Goal: Task Accomplishment & Management: Manage account settings

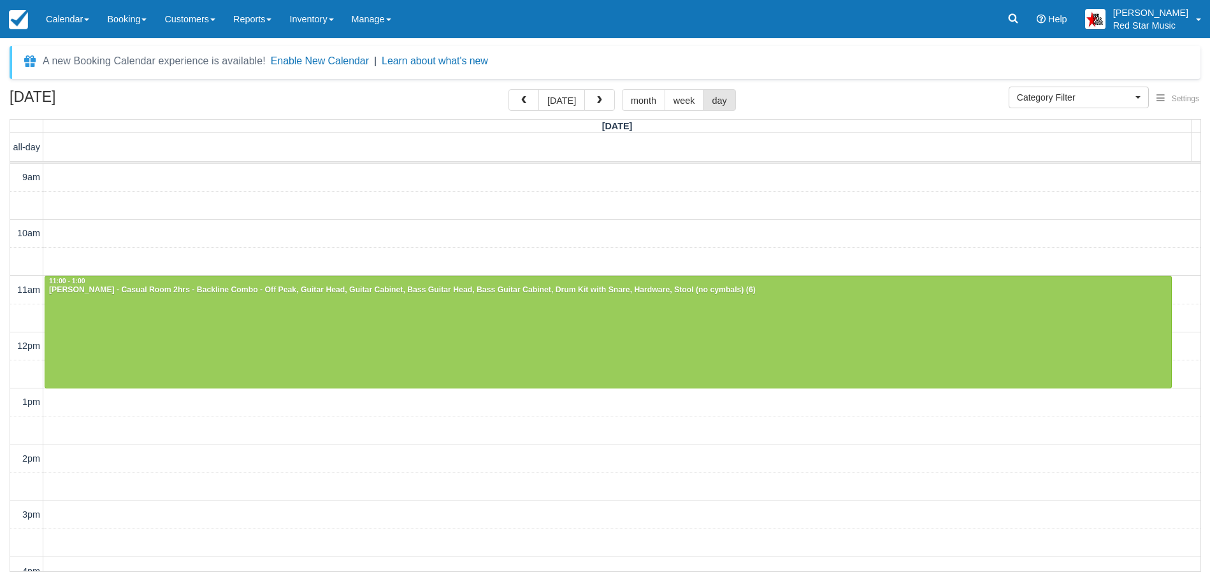
select select
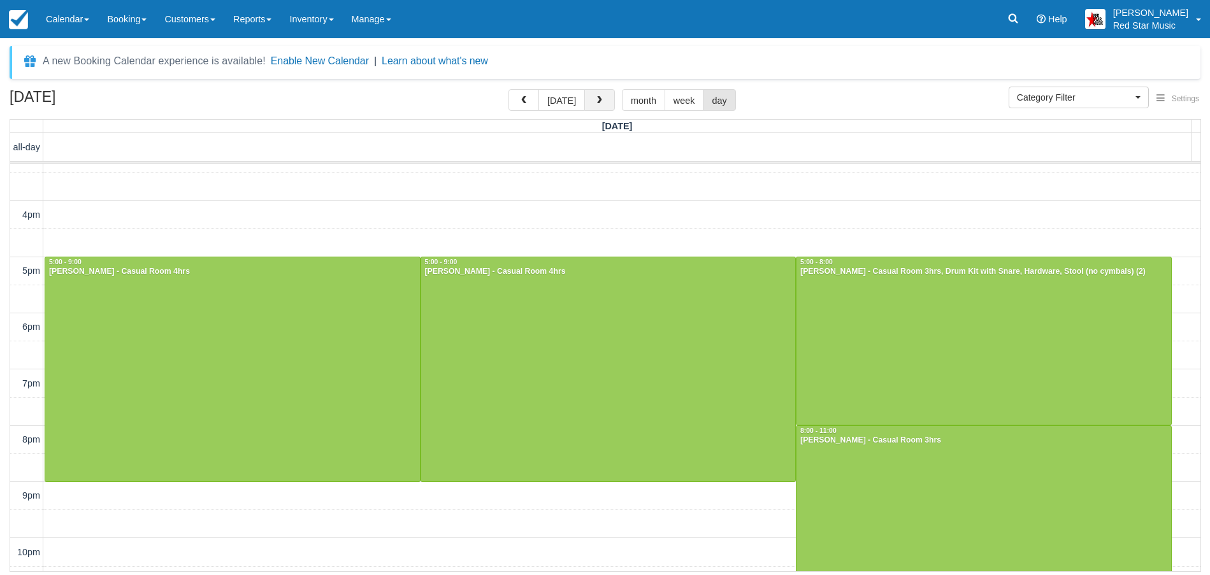
click at [601, 94] on button "button" at bounding box center [599, 100] width 31 height 22
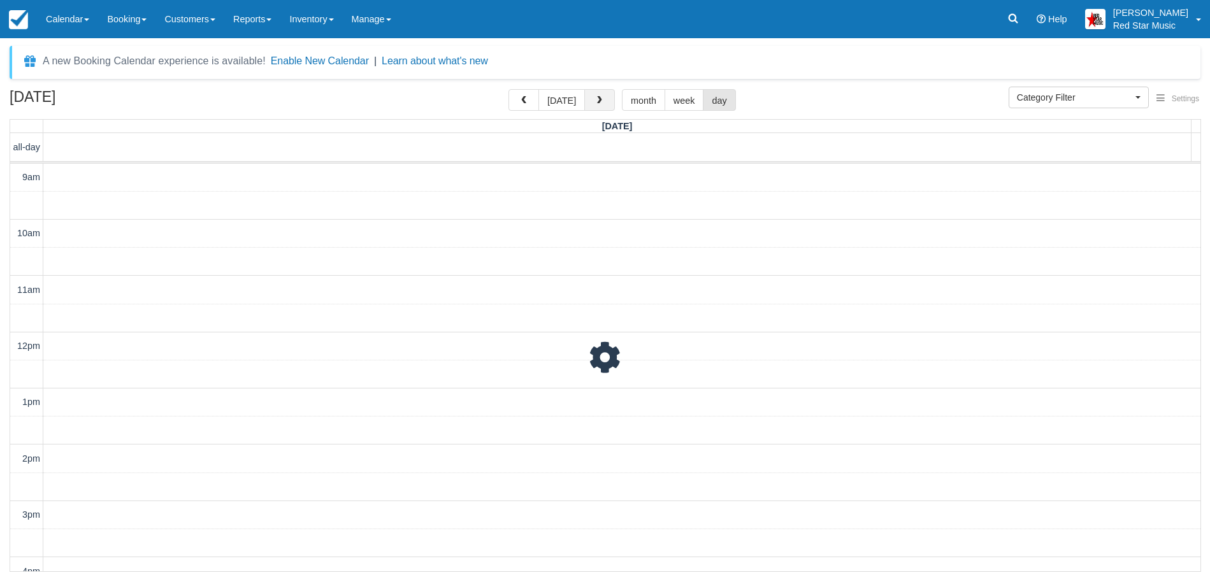
click at [601, 94] on button "button" at bounding box center [599, 100] width 31 height 22
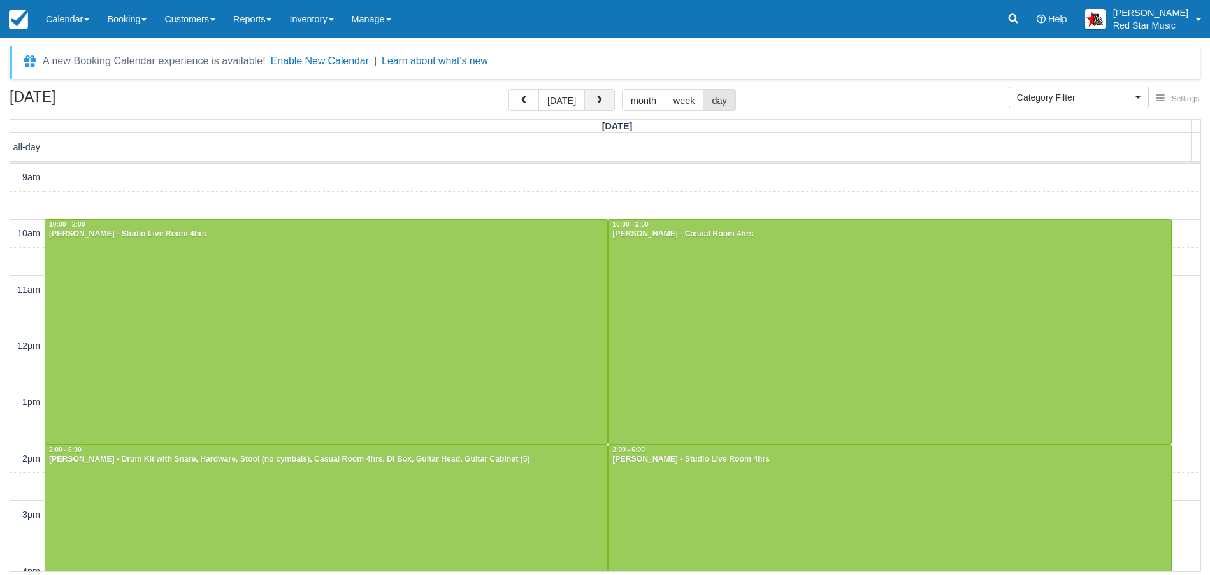
click at [601, 94] on button "button" at bounding box center [599, 100] width 31 height 22
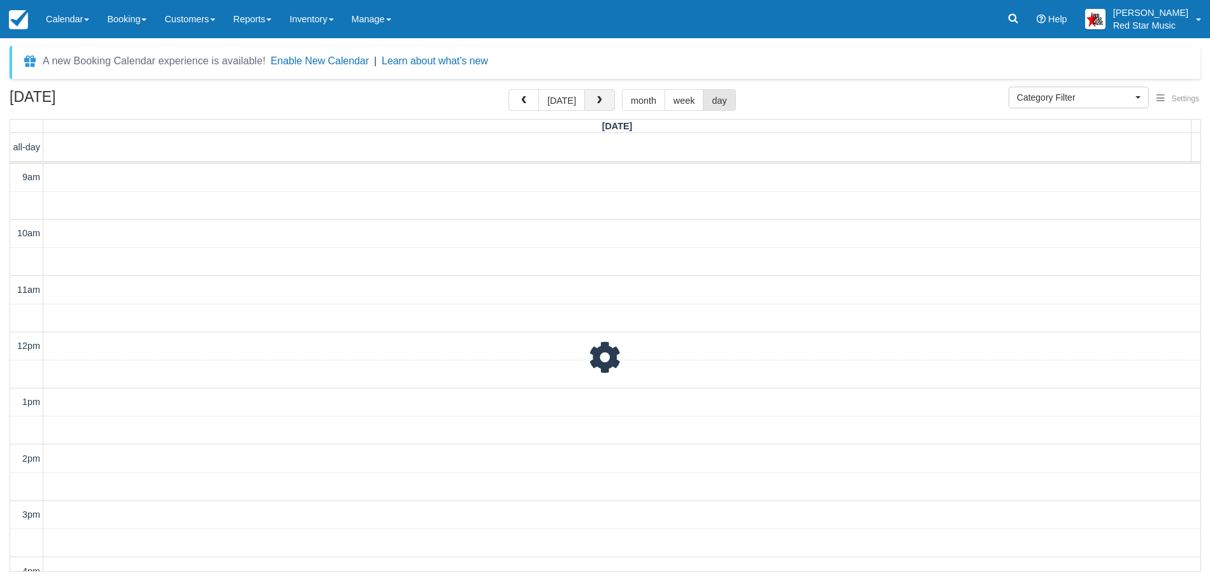
click at [601, 94] on button "button" at bounding box center [599, 100] width 31 height 22
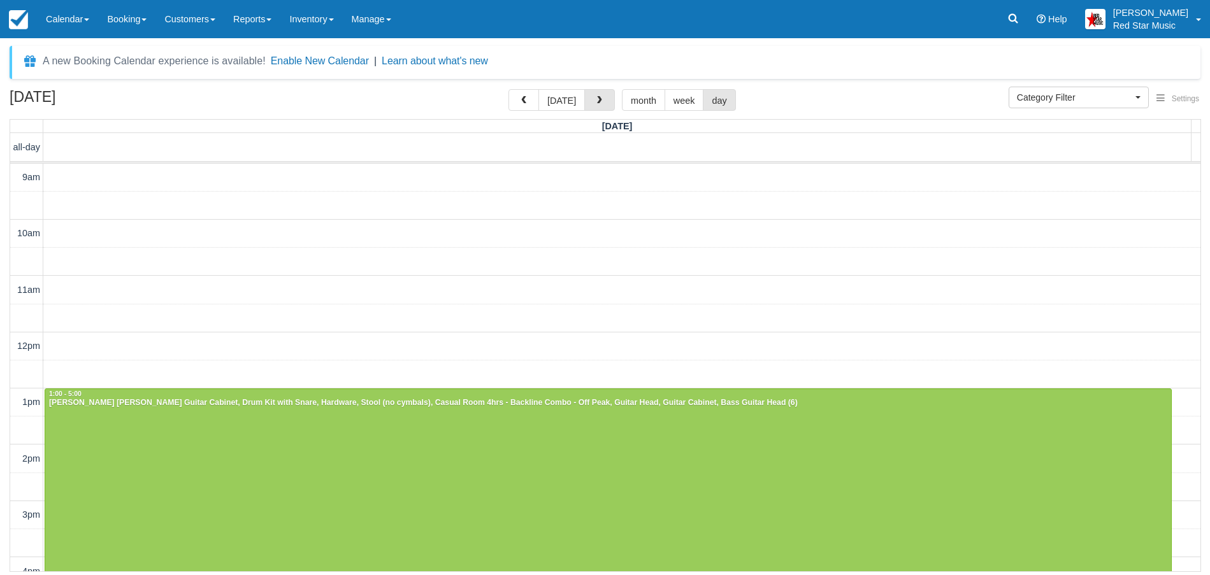
click at [601, 96] on button "button" at bounding box center [599, 100] width 31 height 22
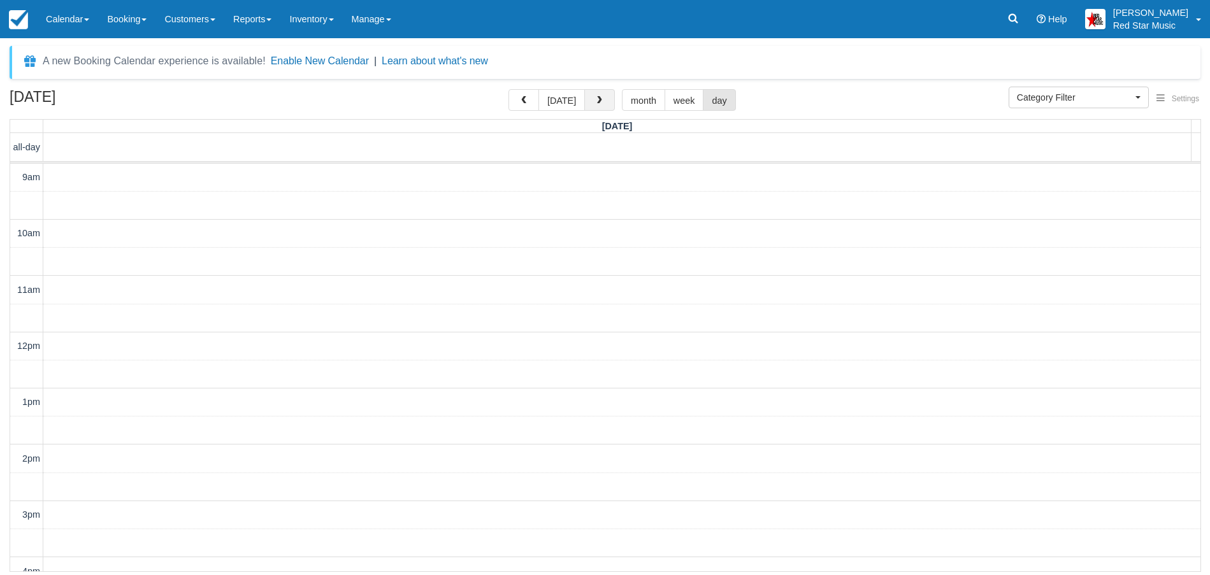
click at [597, 96] on button "button" at bounding box center [599, 100] width 31 height 22
click at [598, 96] on span "button" at bounding box center [599, 100] width 9 height 9
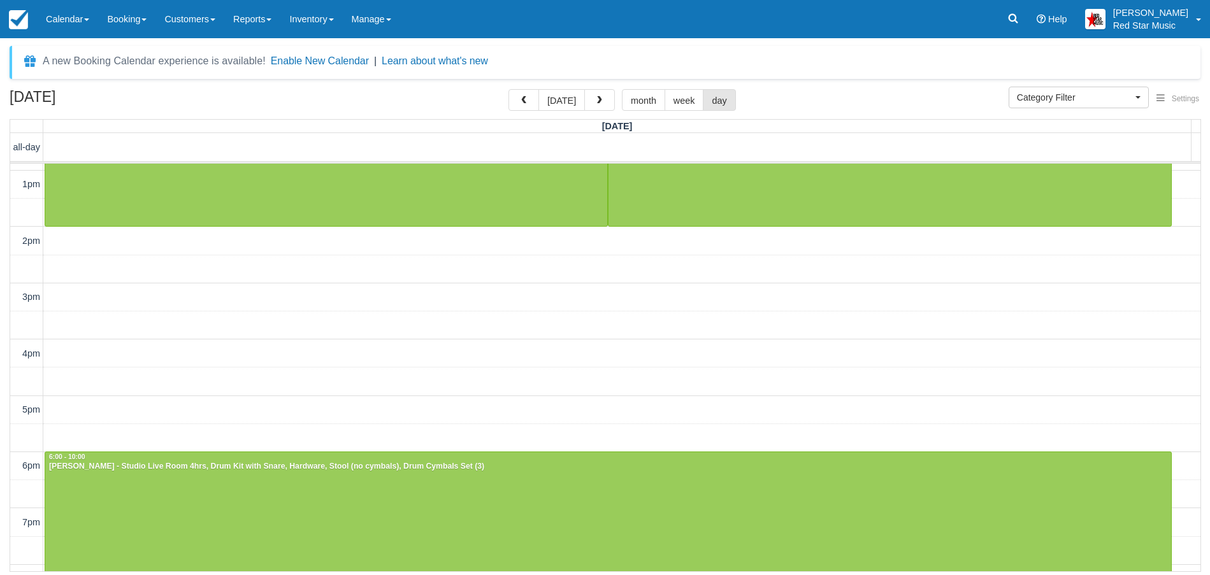
scroll to position [323, 0]
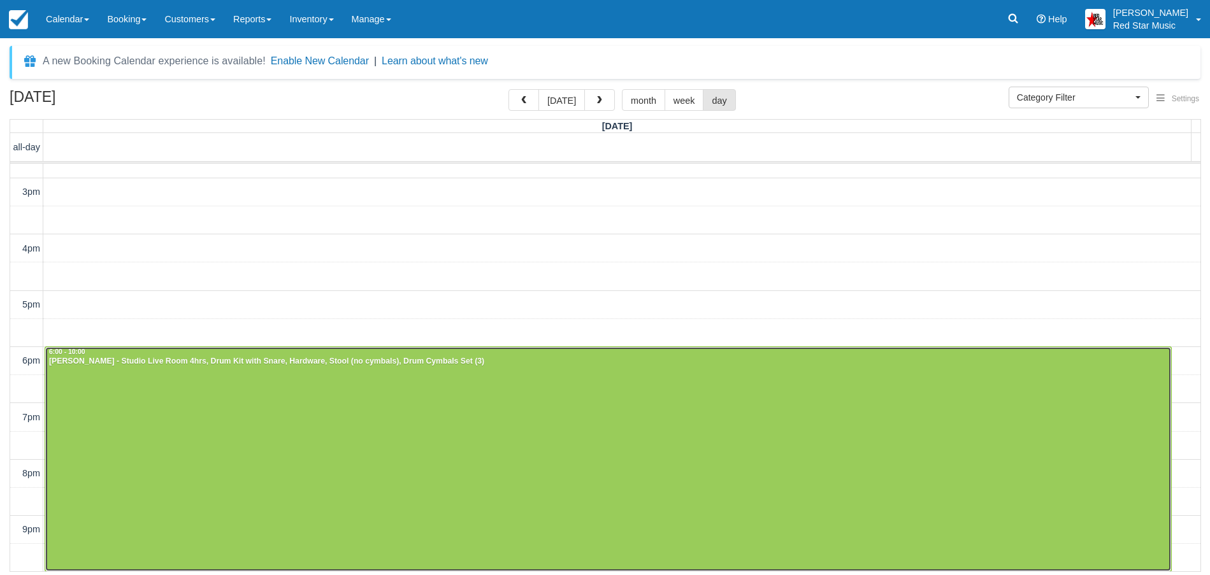
click at [318, 464] on div at bounding box center [608, 459] width 1126 height 224
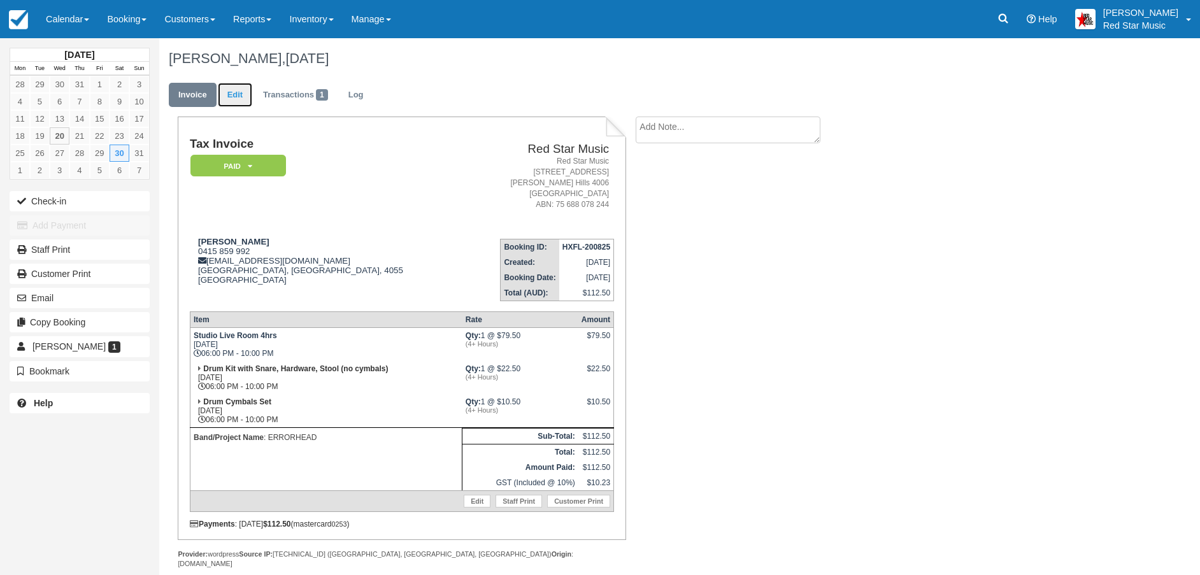
click at [240, 90] on link "Edit" at bounding box center [235, 95] width 34 height 25
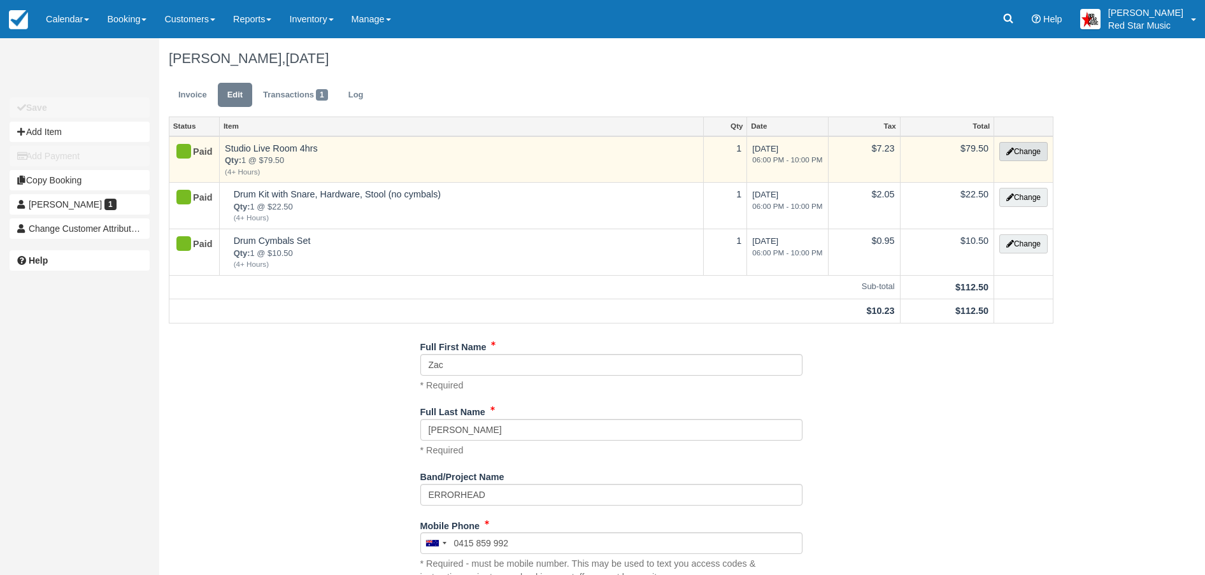
click at [1024, 147] on button "Change" at bounding box center [1023, 151] width 48 height 19
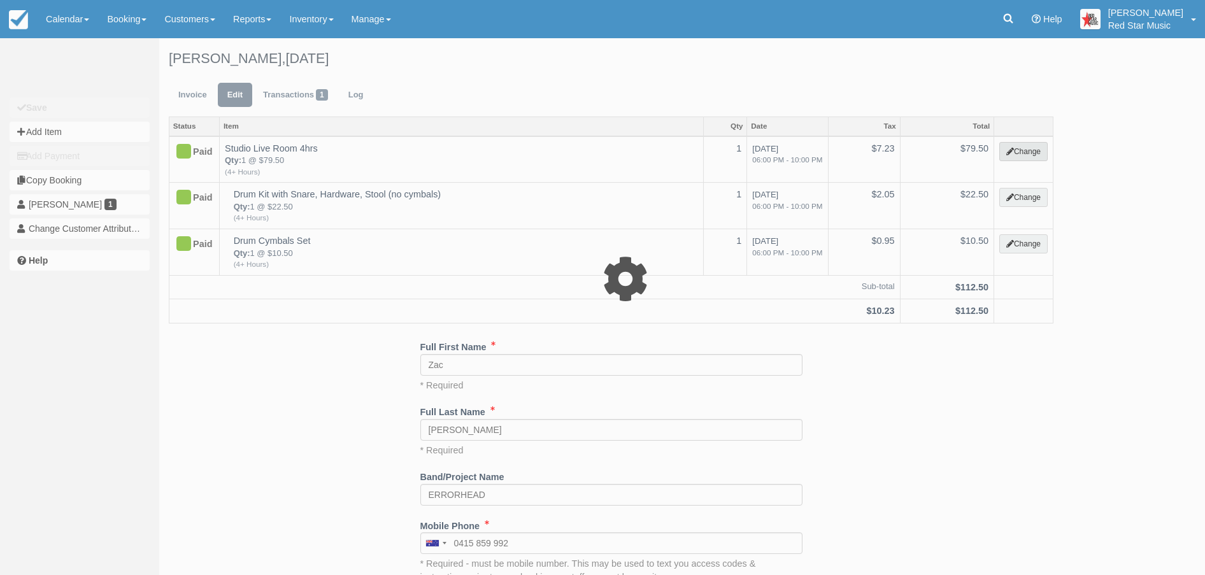
select select "6"
type input "79.50"
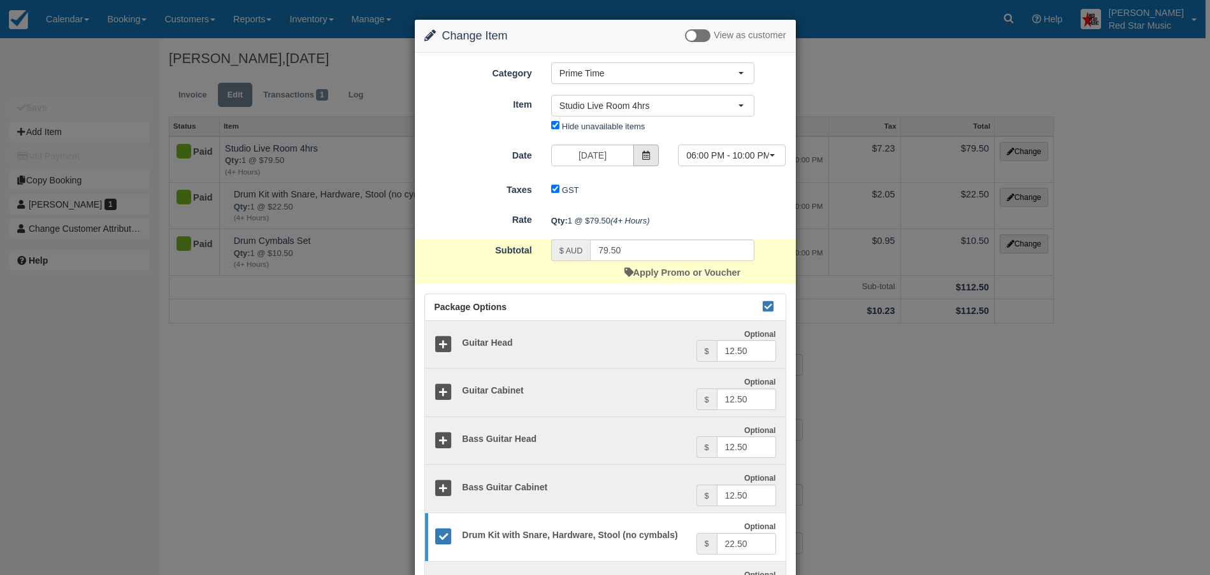
click at [648, 154] on span at bounding box center [645, 156] width 25 height 22
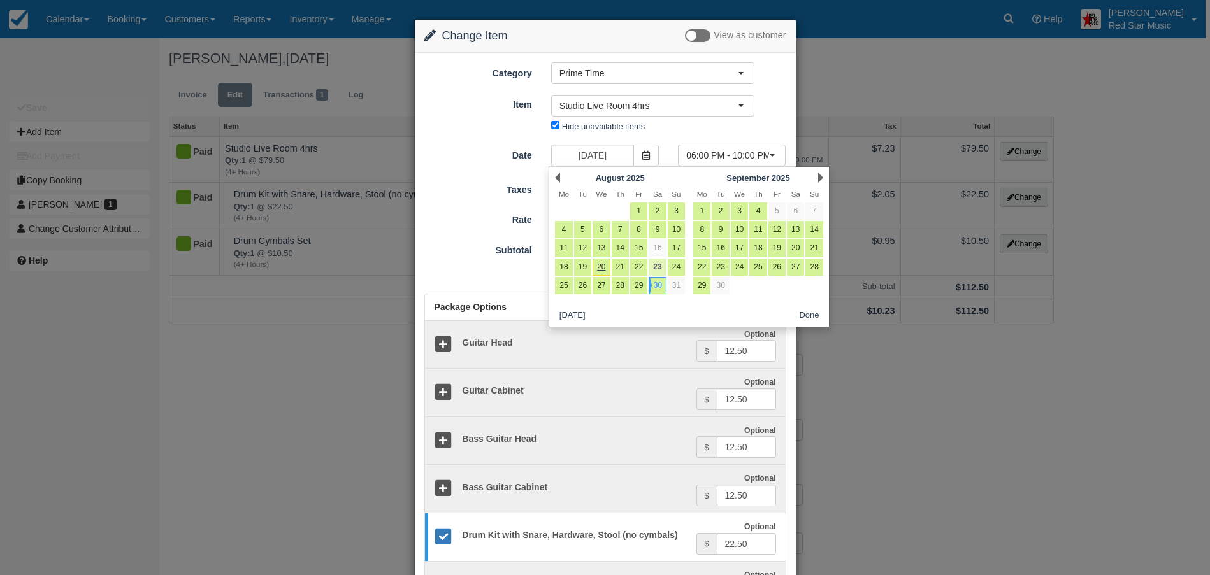
click at [656, 261] on link "23" at bounding box center [656, 267] width 17 height 17
type input "August 23 2025"
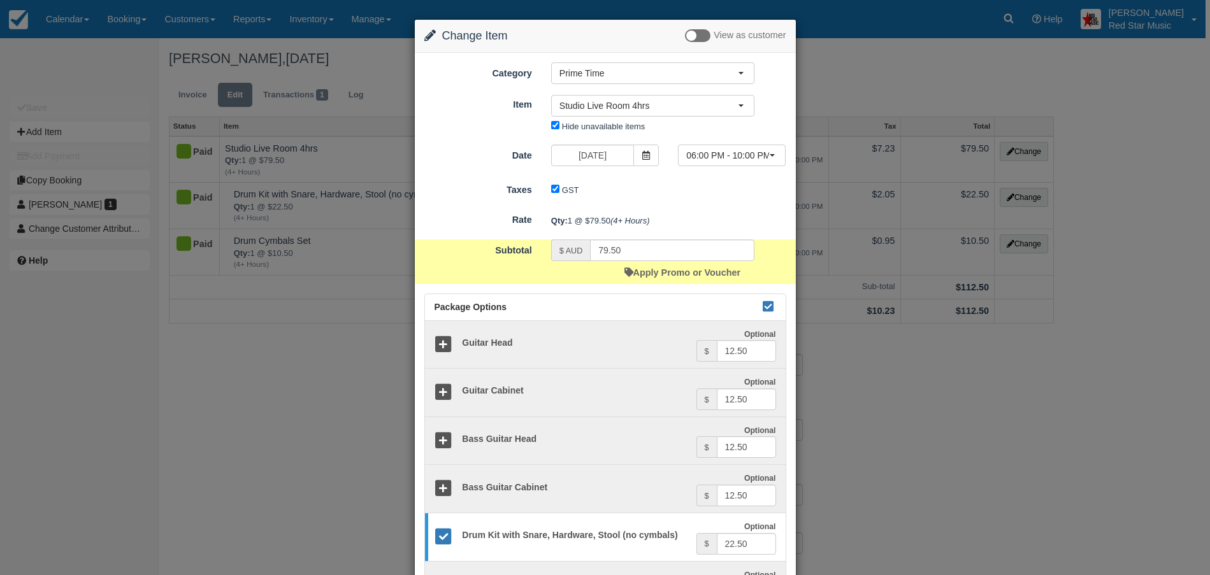
scroll to position [262, 0]
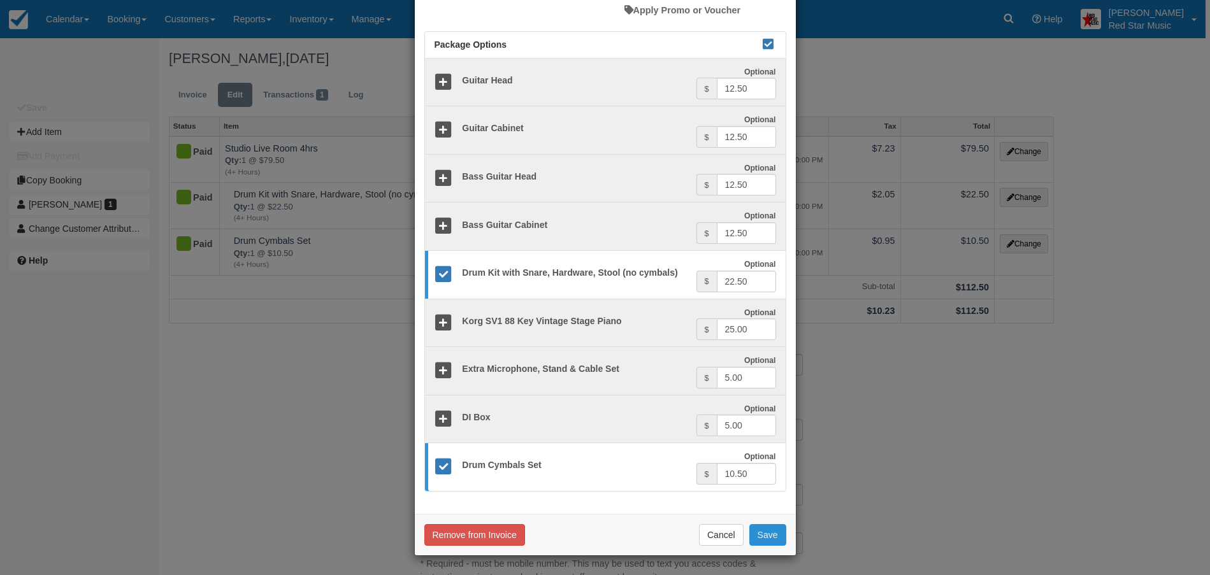
click at [770, 531] on button "Save" at bounding box center [767, 535] width 37 height 22
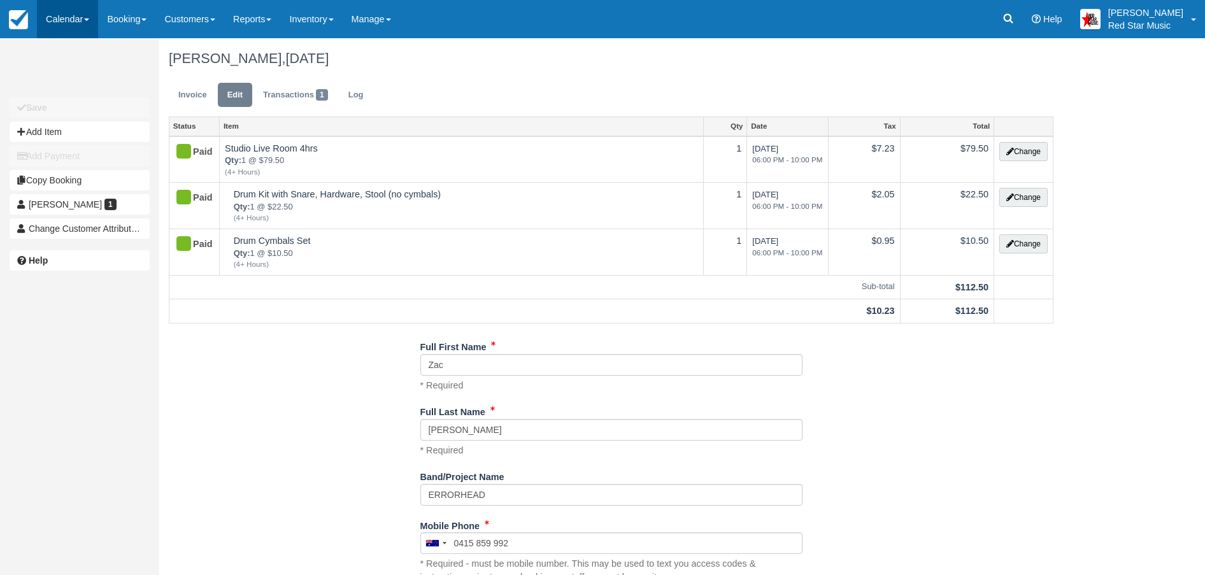
click at [59, 15] on link "Calendar" at bounding box center [67, 19] width 61 height 38
click at [73, 178] on link "Day" at bounding box center [88, 175] width 101 height 27
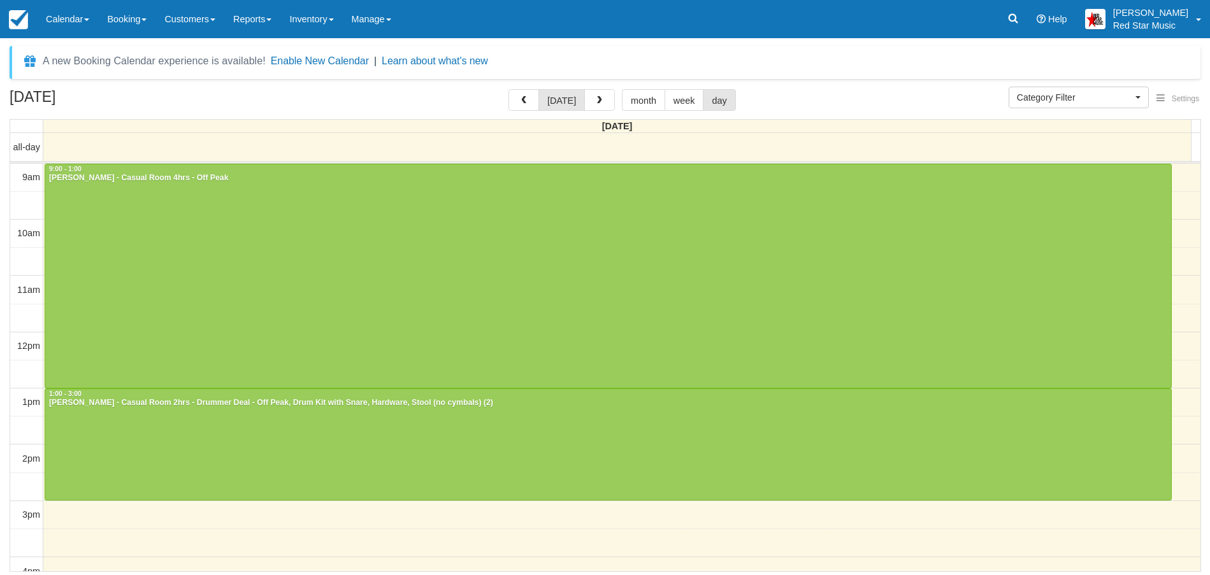
select select
click at [594, 92] on button "button" at bounding box center [599, 100] width 31 height 22
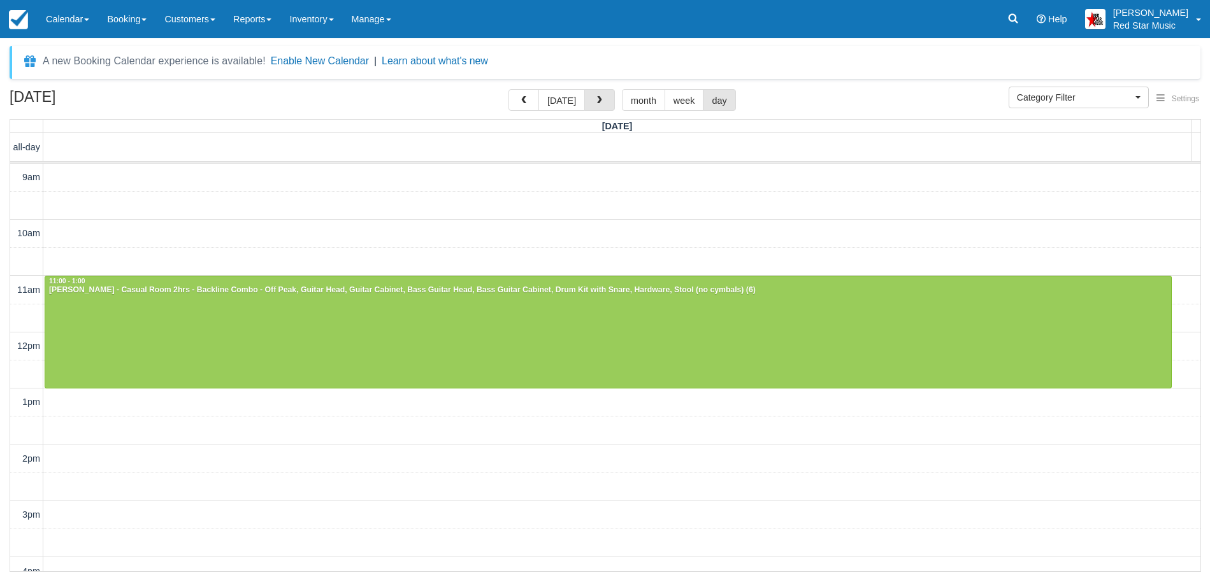
click at [594, 92] on button "button" at bounding box center [599, 100] width 31 height 22
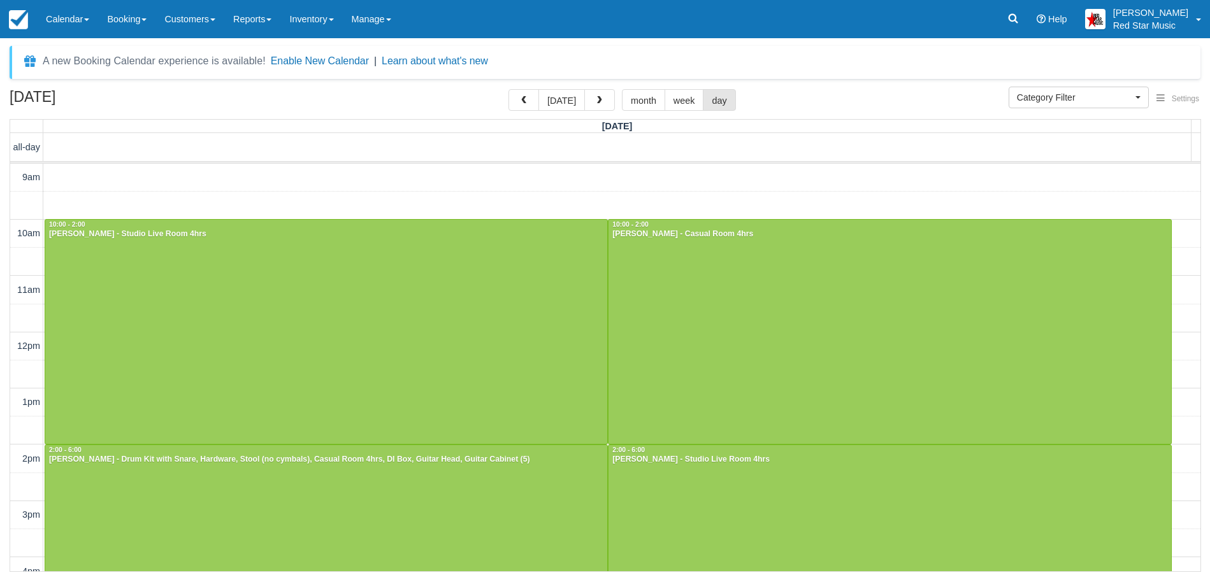
scroll to position [323, 0]
